Goal: Find specific page/section: Find specific page/section

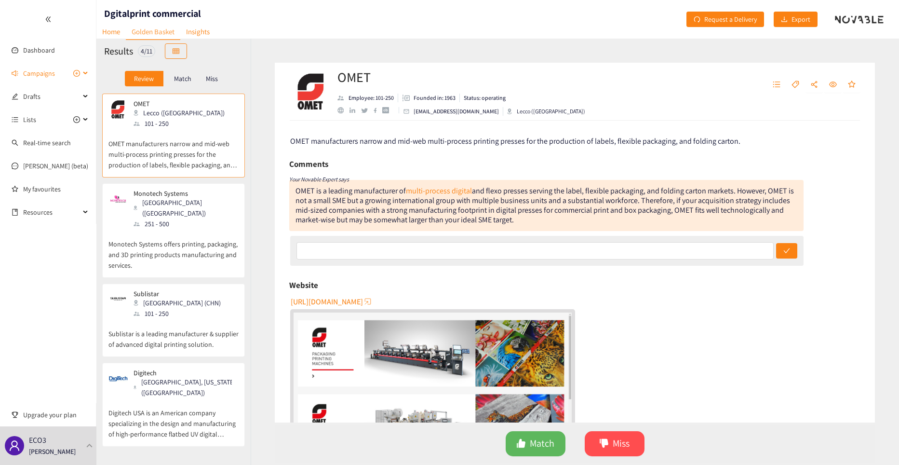
click at [84, 61] on div "Campaigns" at bounding box center [48, 73] width 96 height 19
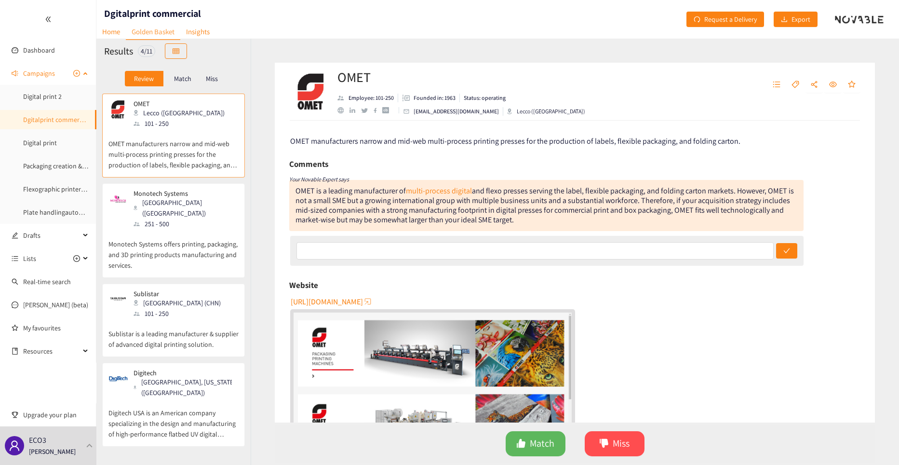
click at [76, 61] on link "Dgitalprint commercial" at bounding box center [56, 119] width 66 height 9
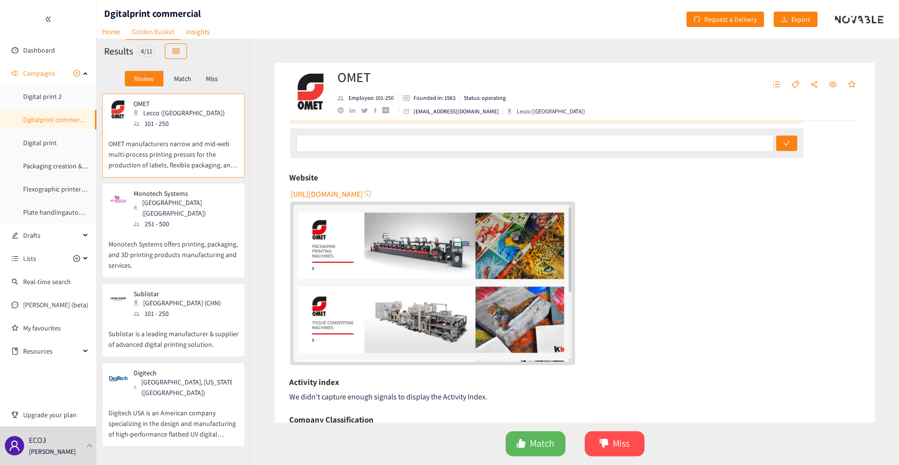
scroll to position [95, 0]
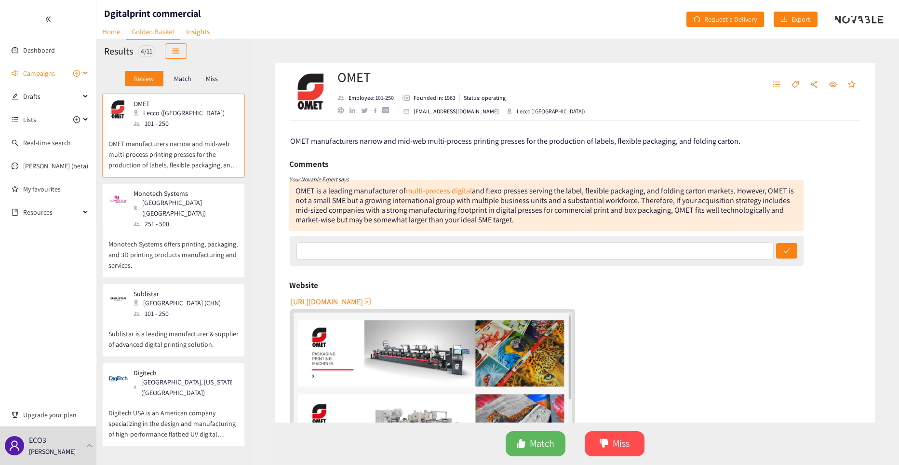
click at [87, 75] on div "Campaigns" at bounding box center [48, 73] width 96 height 19
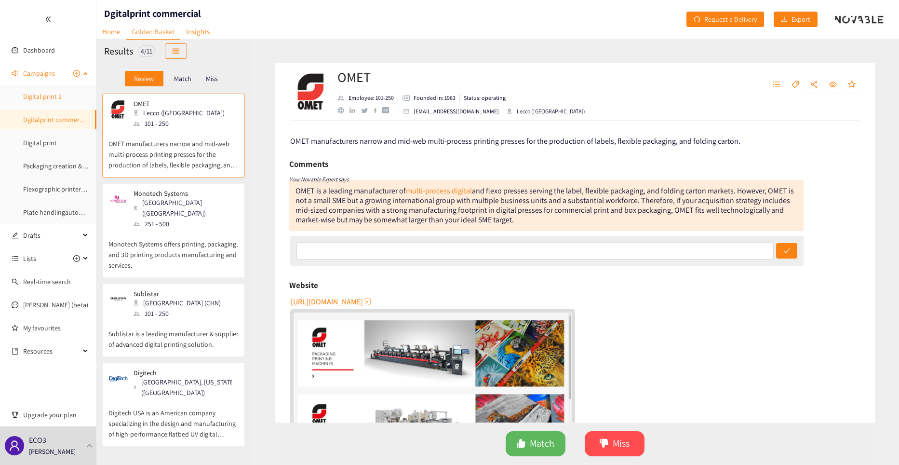
click at [52, 95] on link "Digital print 2" at bounding box center [42, 96] width 39 height 9
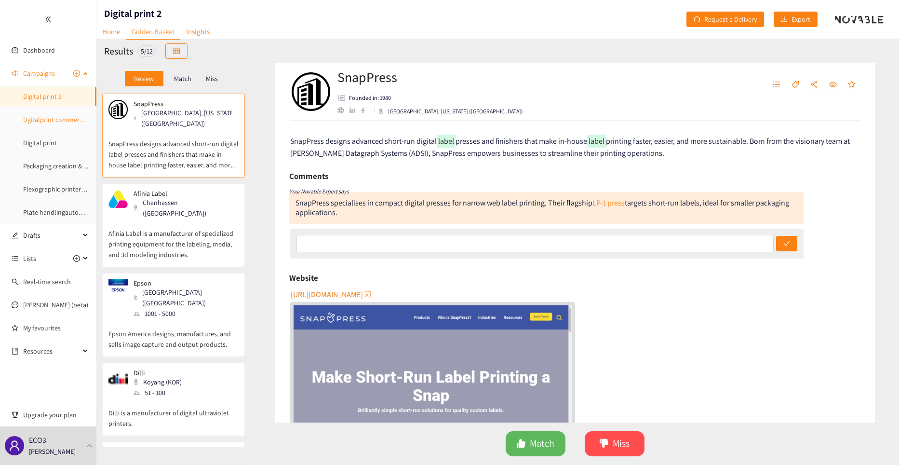
click at [66, 119] on link "Dgitalprint commercial" at bounding box center [56, 119] width 66 height 9
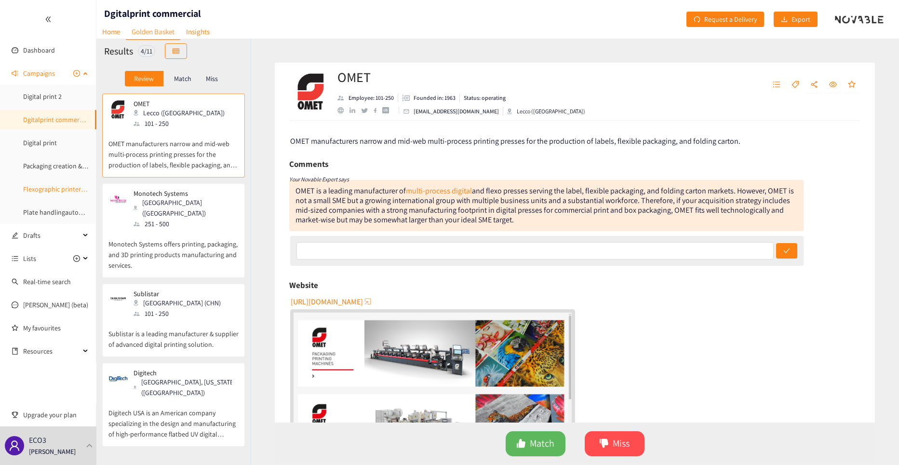
click at [67, 191] on link "Flexographic printers Europe" at bounding box center [64, 189] width 83 height 9
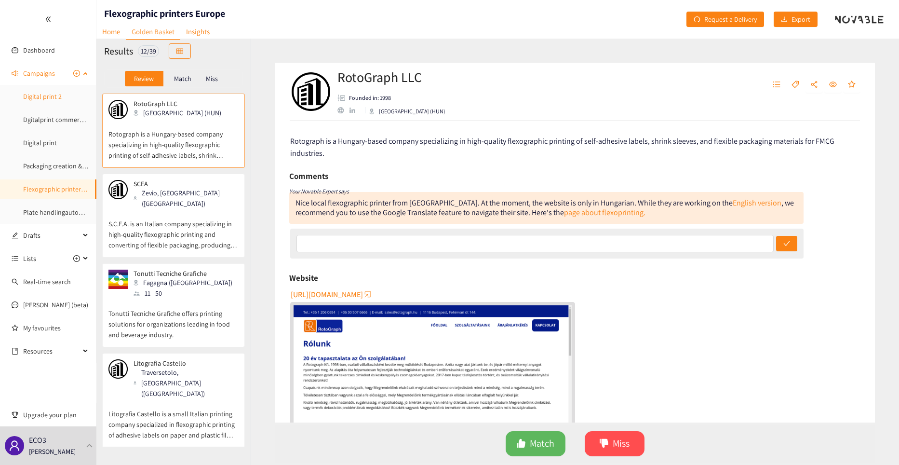
click at [62, 100] on link "Digital print 2" at bounding box center [42, 96] width 39 height 9
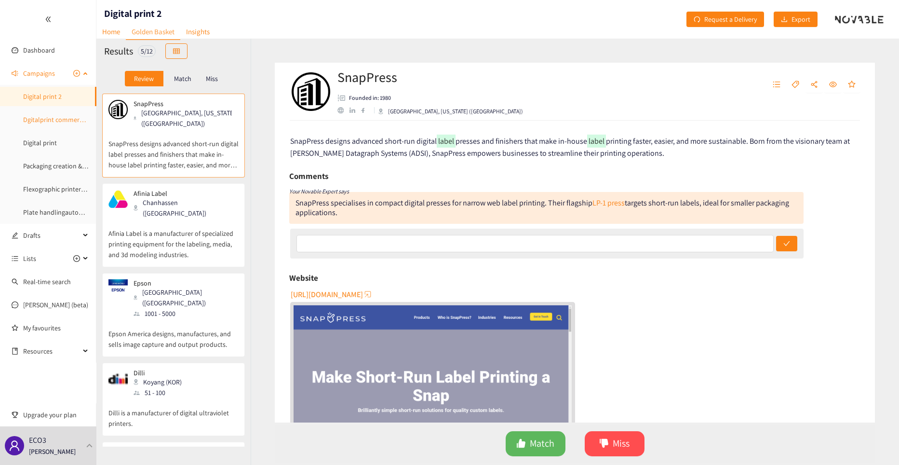
click at [74, 121] on link "Dgitalprint commercial" at bounding box center [56, 119] width 66 height 9
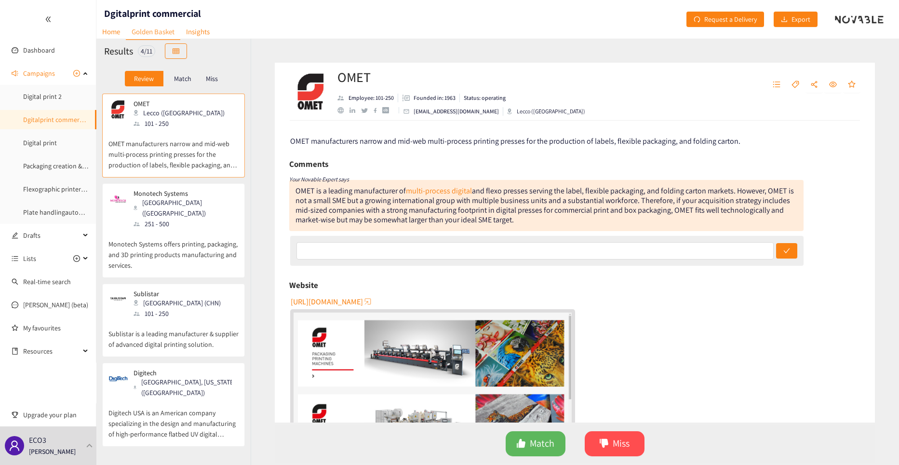
click at [159, 139] on p "OMET manufacturers narrow and mid-web multi-process printing presses for the pr…" at bounding box center [173, 149] width 130 height 41
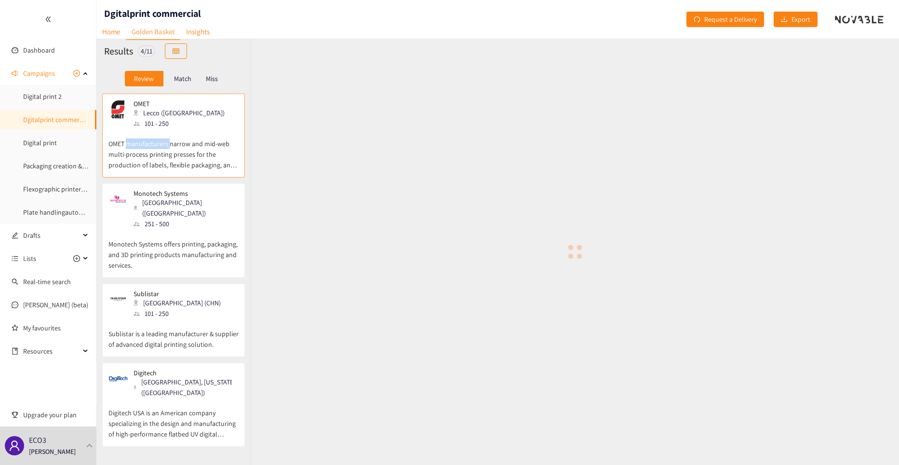
click at [159, 139] on p "OMET manufacturers narrow and mid-web multi-process printing presses for the pr…" at bounding box center [173, 149] width 130 height 41
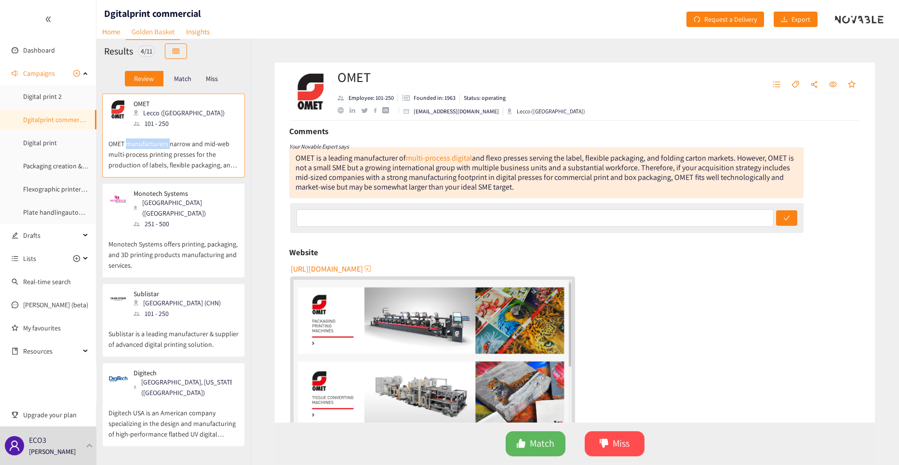
scroll to position [48, 0]
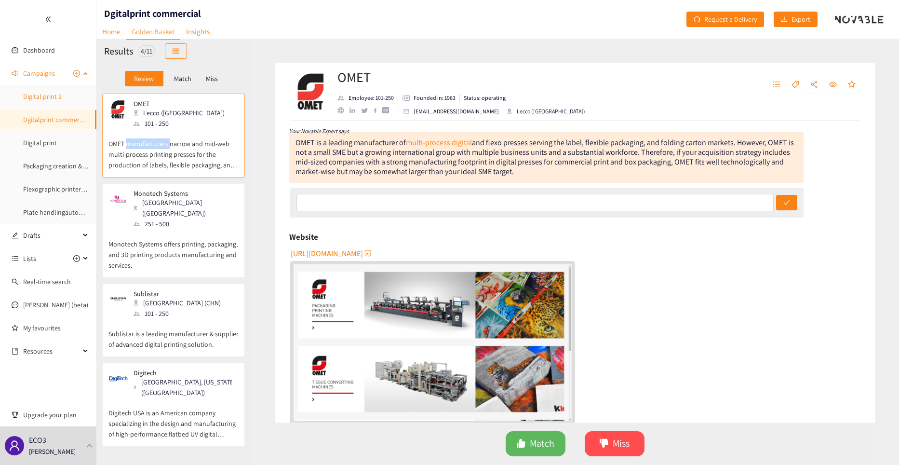
click at [58, 98] on link "Digital print 2" at bounding box center [42, 96] width 39 height 9
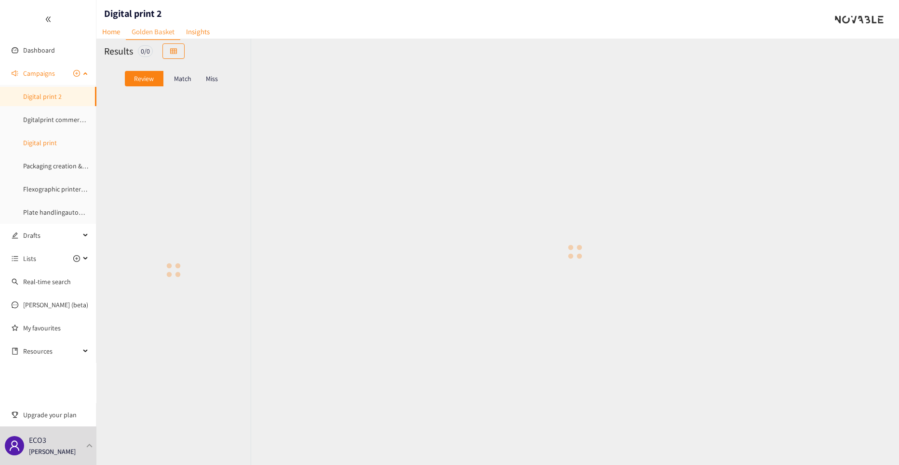
click at [40, 143] on link "Digital print" at bounding box center [40, 142] width 34 height 9
click at [60, 167] on link "Packaging creation & design servces" at bounding box center [73, 165] width 101 height 9
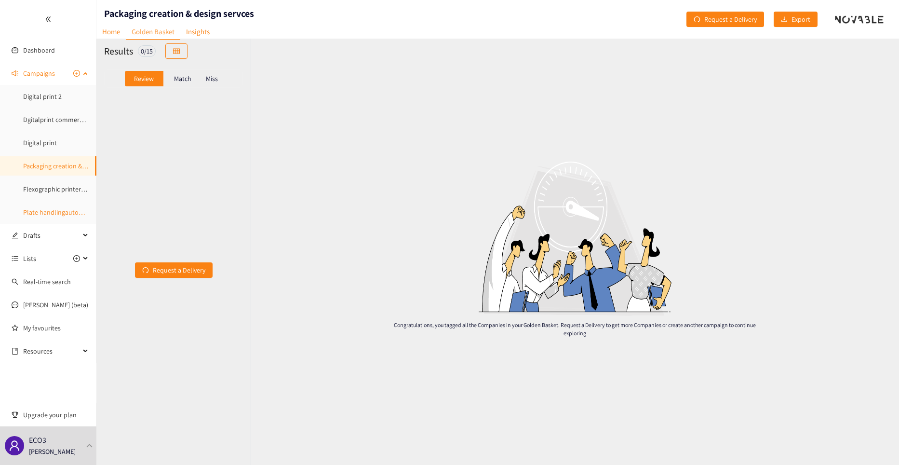
click at [60, 214] on link "Plate handlingautomation" at bounding box center [61, 212] width 76 height 9
click at [60, 189] on link "Flexographic printers Europe" at bounding box center [64, 189] width 83 height 9
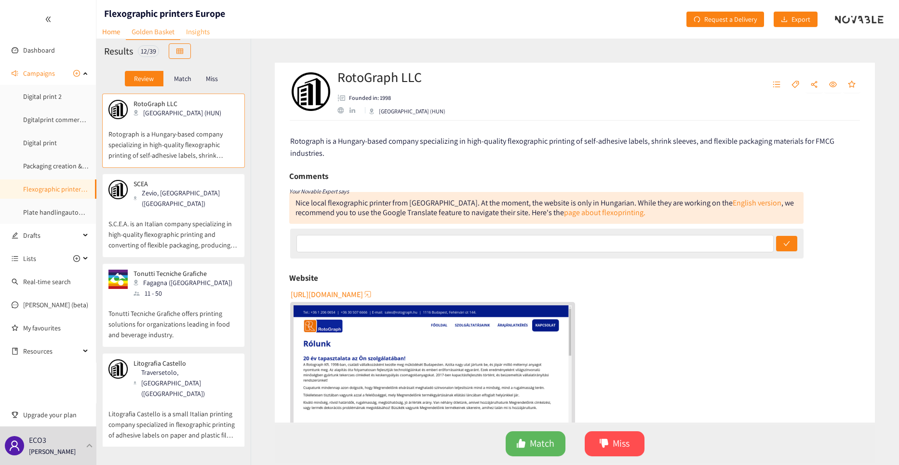
click at [196, 34] on link "Insights" at bounding box center [197, 31] width 35 height 15
